Goal: Transaction & Acquisition: Book appointment/travel/reservation

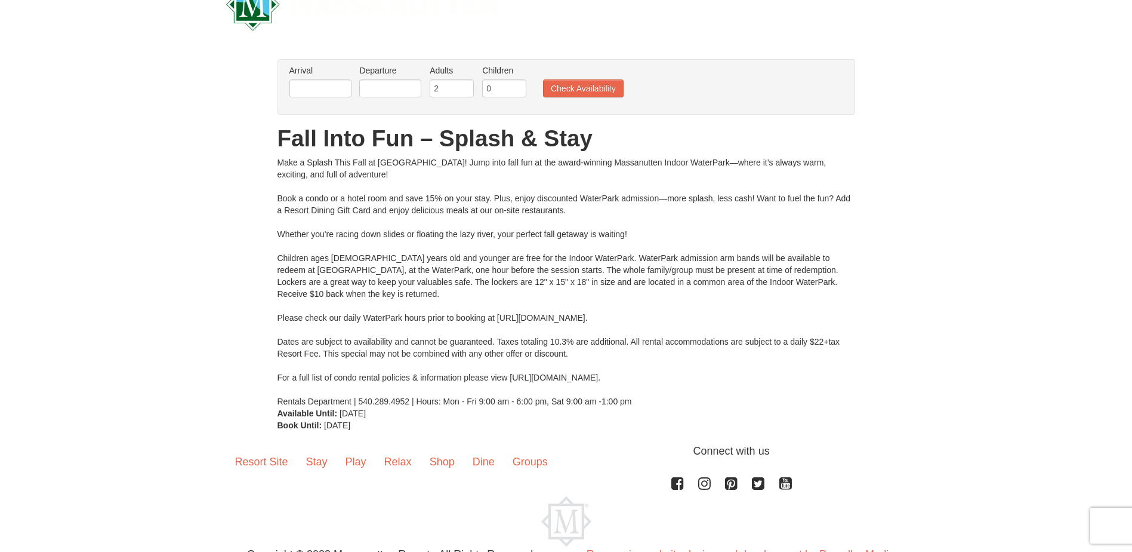
scroll to position [60, 0]
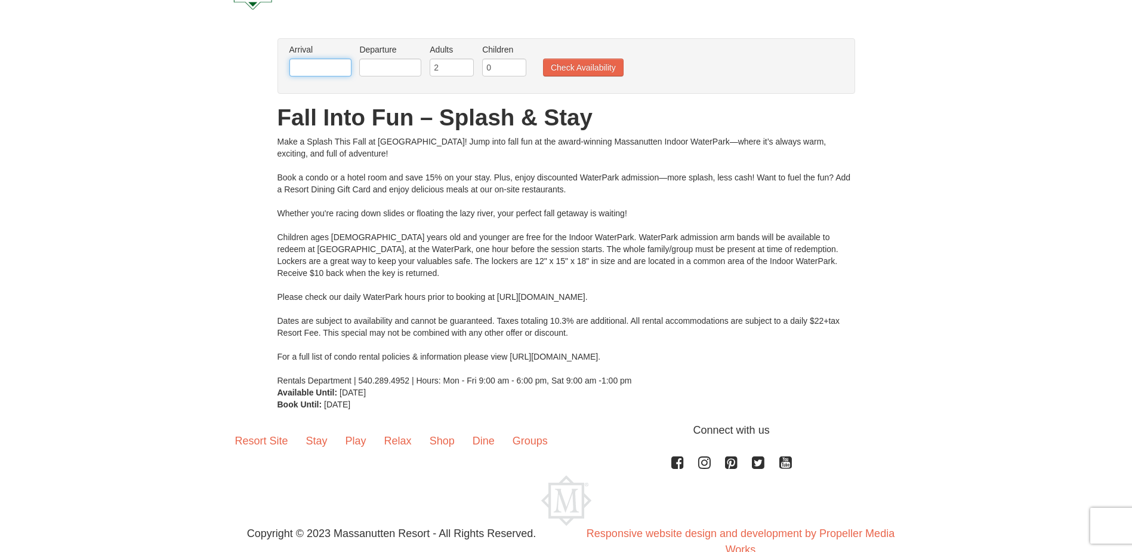
click at [327, 67] on input "text" at bounding box center [320, 67] width 62 height 18
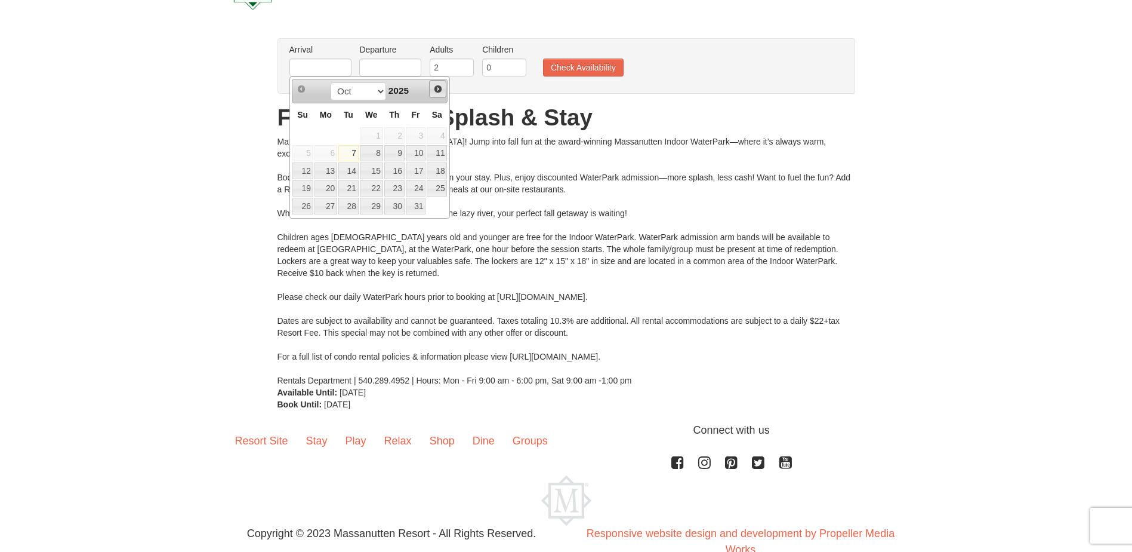
click at [439, 85] on span "Next" at bounding box center [438, 89] width 10 height 10
click at [421, 168] on link "14" at bounding box center [416, 170] width 20 height 17
type input "[DATE]"
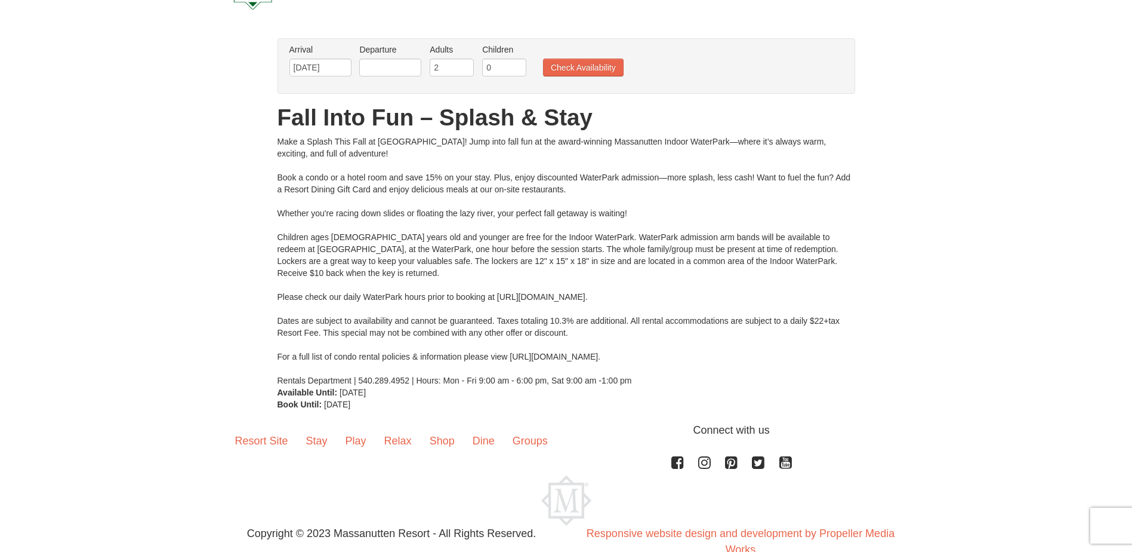
click at [395, 57] on li "Departure Please format dates MM/DD/YYYY Please format dates MM/DD/YYYY" at bounding box center [390, 63] width 68 height 39
click at [390, 69] on input "text" at bounding box center [390, 67] width 62 height 18
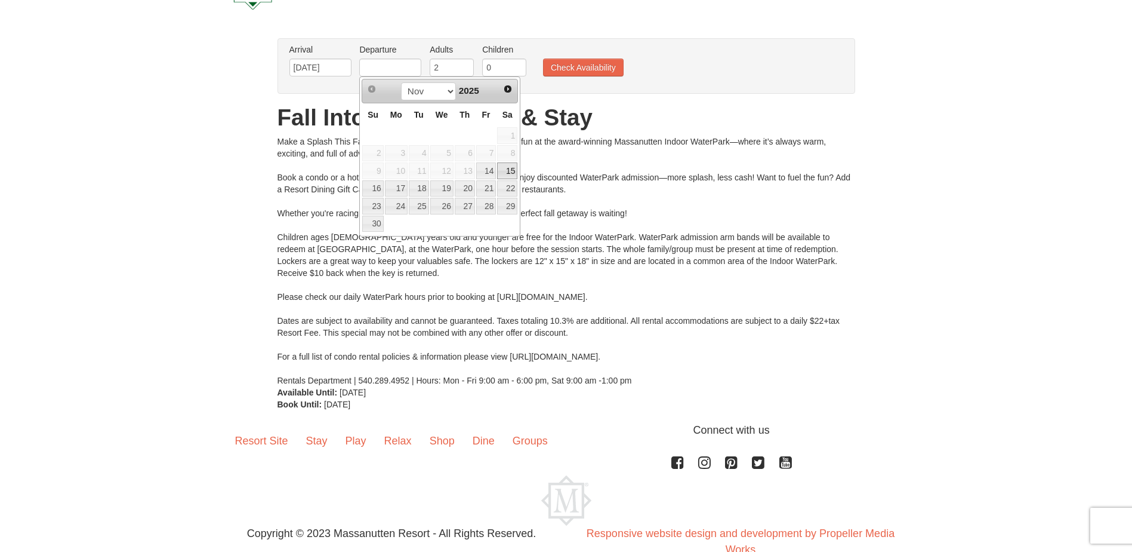
click at [509, 173] on link "15" at bounding box center [507, 170] width 20 height 17
type input "[DATE]"
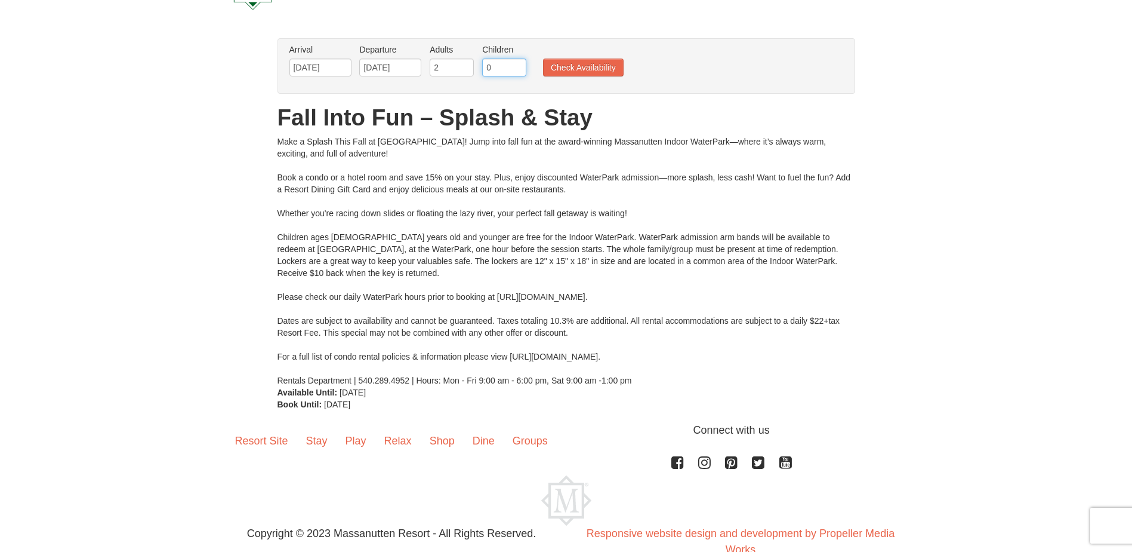
drag, startPoint x: 500, startPoint y: 67, endPoint x: 486, endPoint y: 63, distance: 14.9
click at [486, 63] on input "0" at bounding box center [504, 67] width 44 height 18
type input "4"
click at [591, 69] on button "Check Availability" at bounding box center [583, 67] width 81 height 18
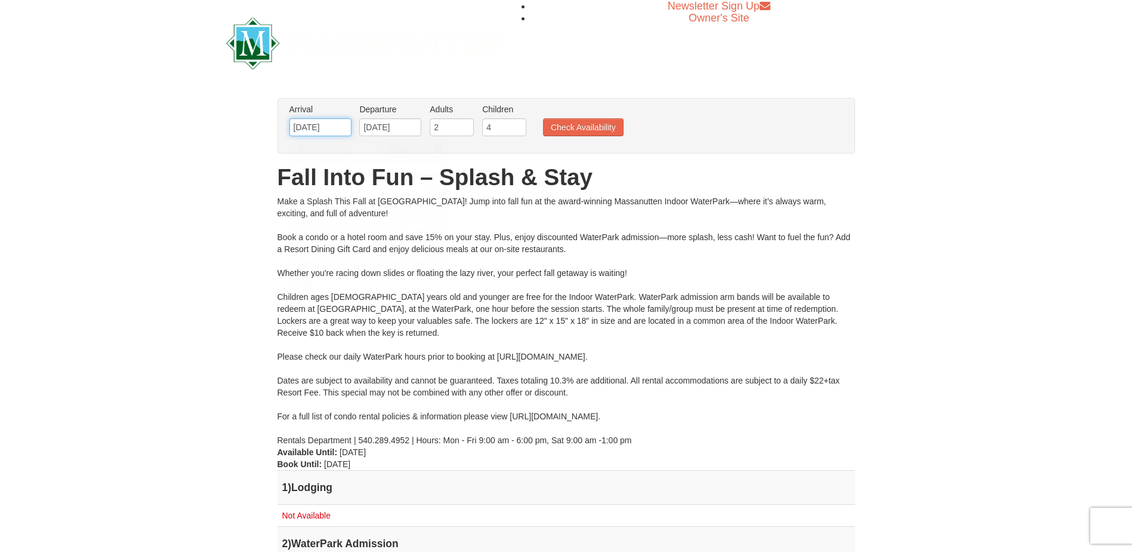
click at [316, 131] on input "[DATE]" at bounding box center [320, 127] width 62 height 18
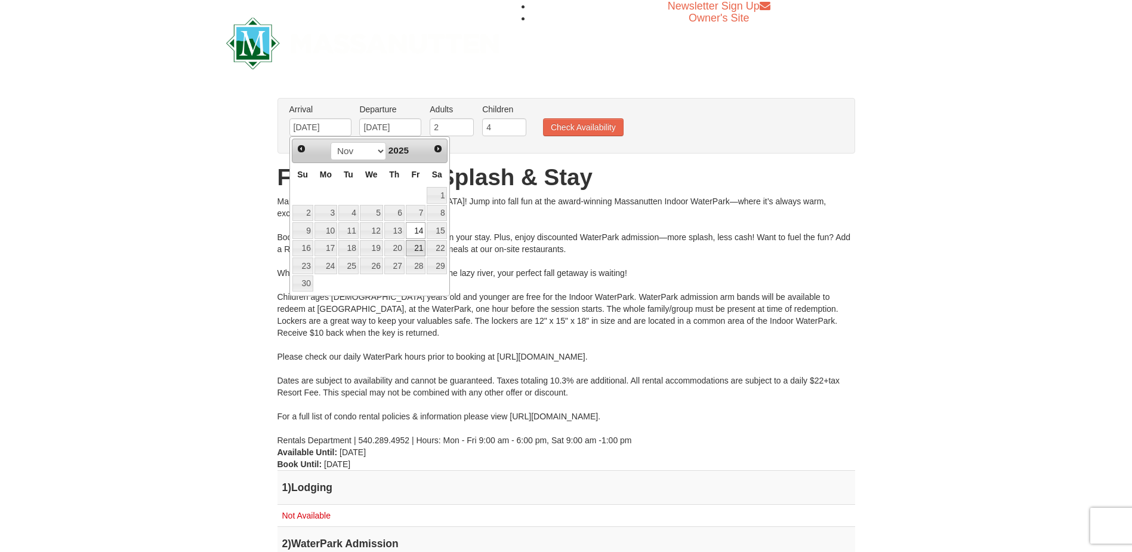
click at [415, 245] on link "21" at bounding box center [416, 248] width 20 height 17
type input "11/21/2025"
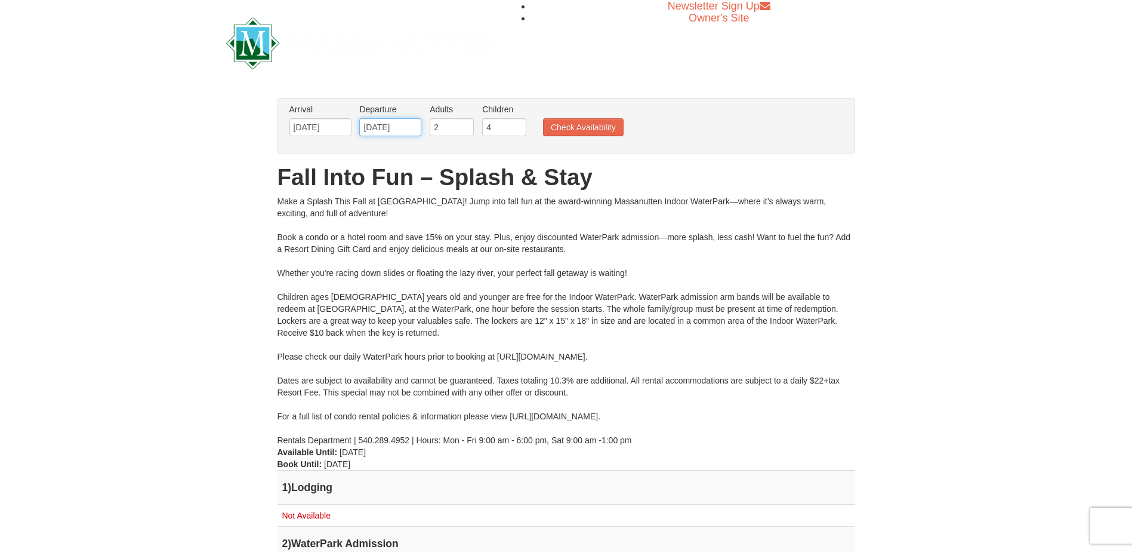
click at [400, 128] on input "11/21/2025" at bounding box center [390, 127] width 62 height 18
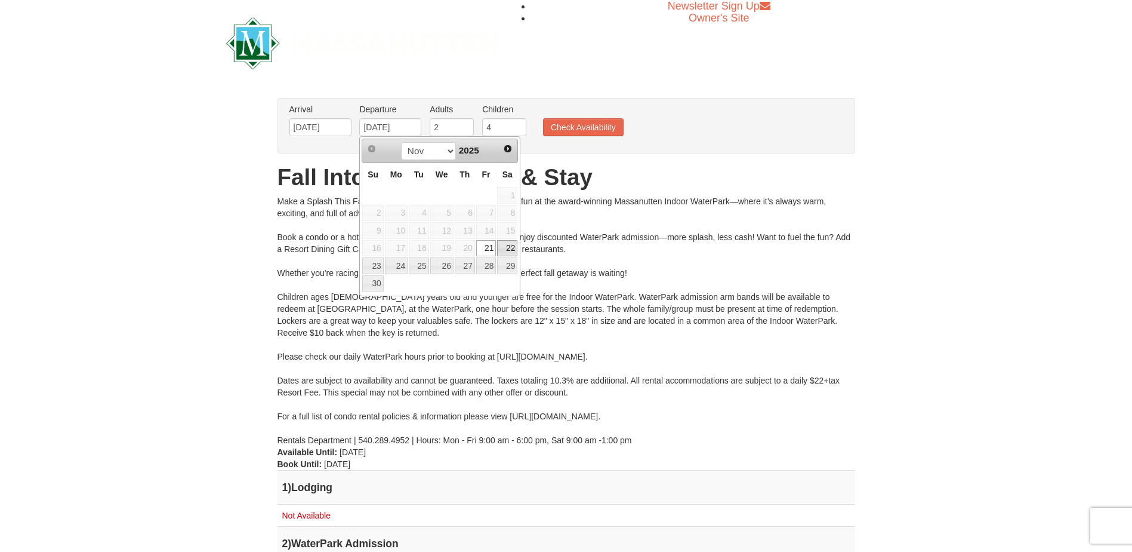
click at [511, 246] on link "22" at bounding box center [507, 248] width 20 height 17
type input "11/22/2025"
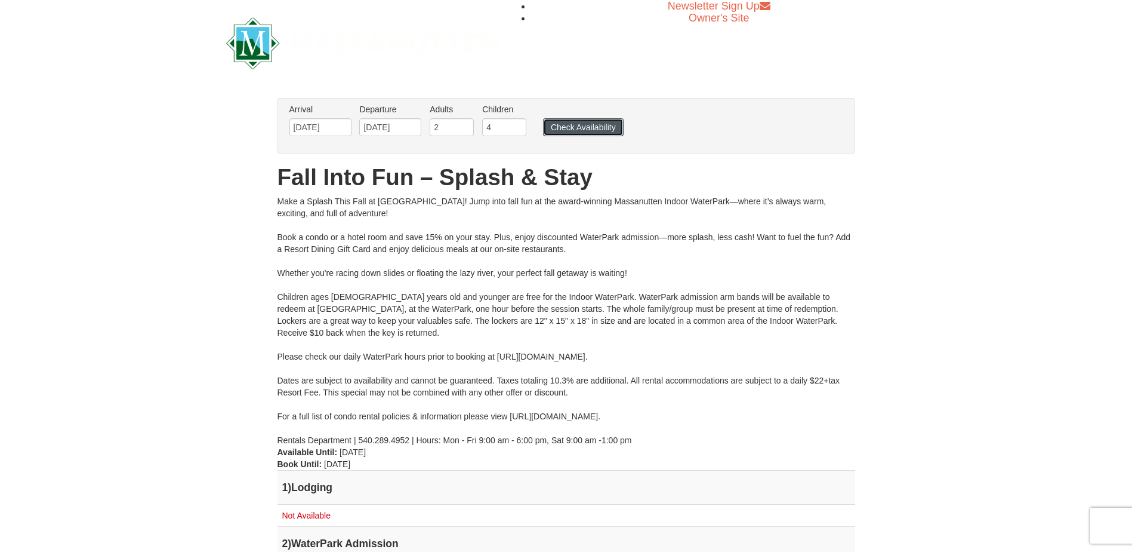
click at [578, 123] on button "Check Availability" at bounding box center [583, 127] width 81 height 18
